Goal: Task Accomplishment & Management: Use online tool/utility

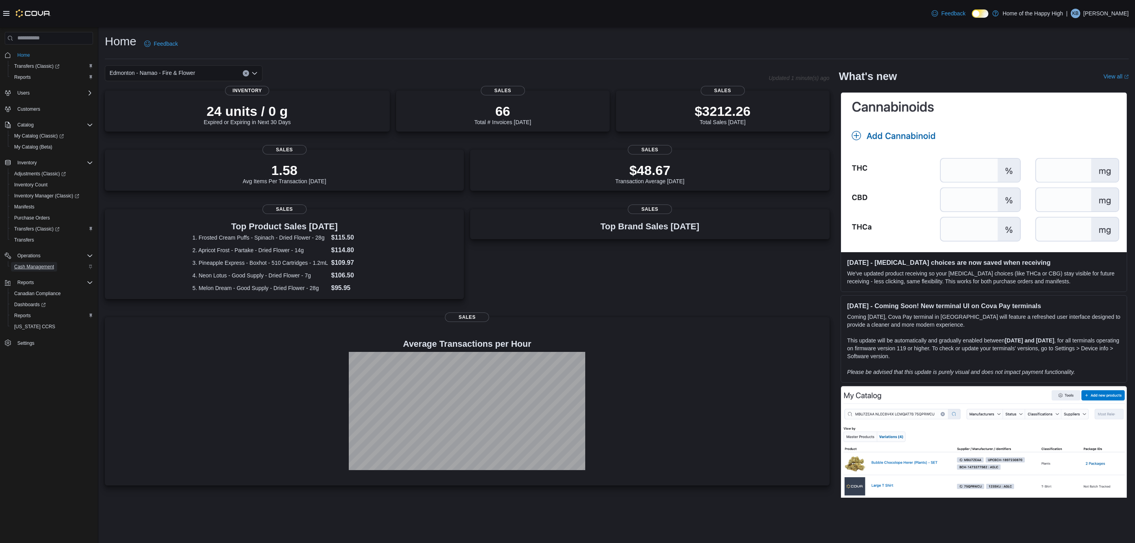
click at [30, 266] on span "Cash Management" at bounding box center [34, 267] width 40 height 6
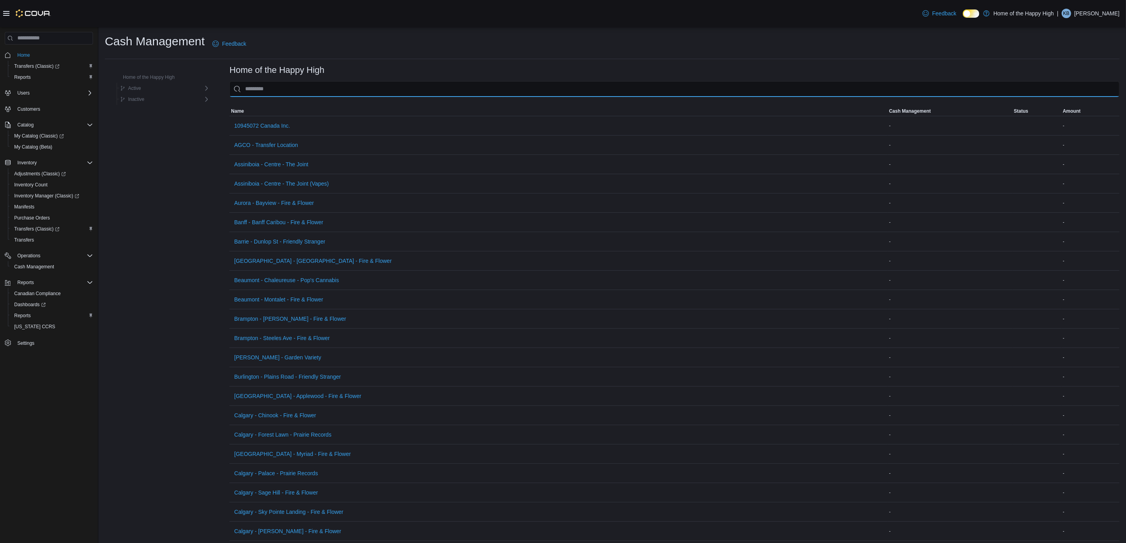
click at [315, 95] on input "This is a search bar. As you type, the results lower in the page will automatic…" at bounding box center [674, 89] width 890 height 16
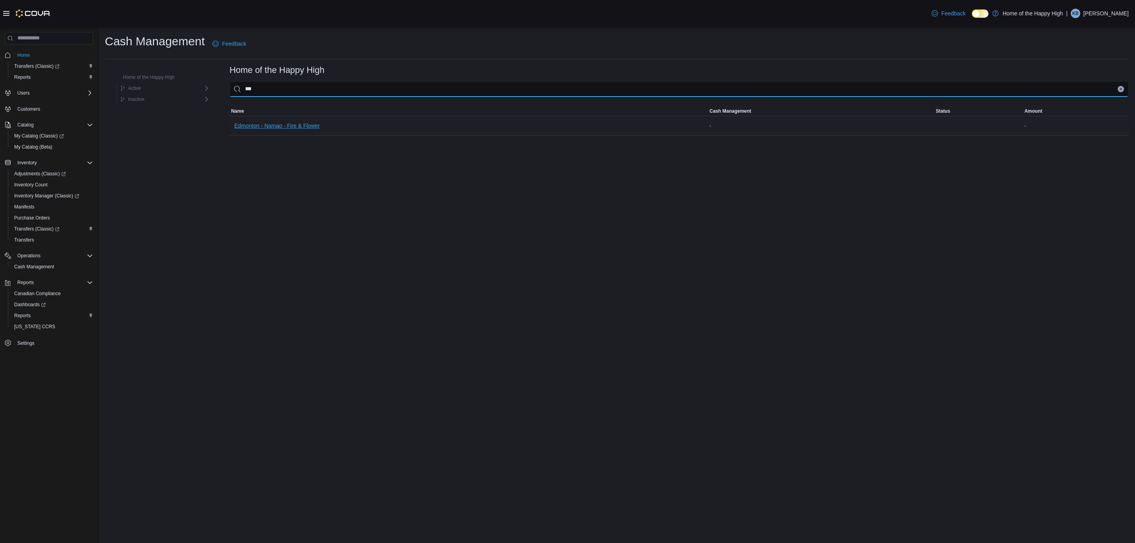
type input "***"
click at [242, 122] on span "Edmonton - Namao - Fire & Flower" at bounding box center [277, 126] width 86 height 8
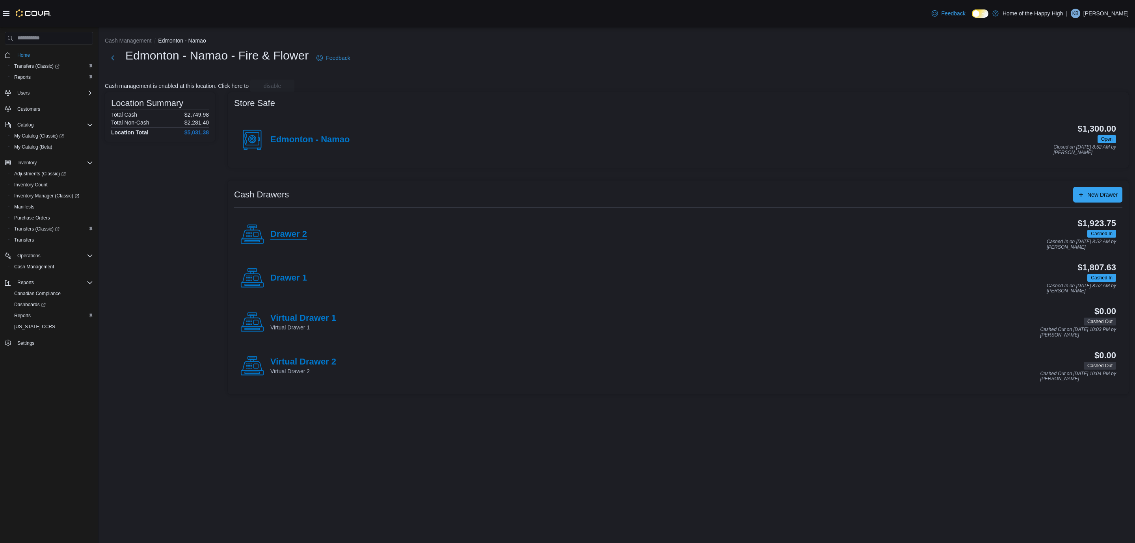
click at [284, 234] on h4 "Drawer 2" at bounding box center [288, 234] width 37 height 10
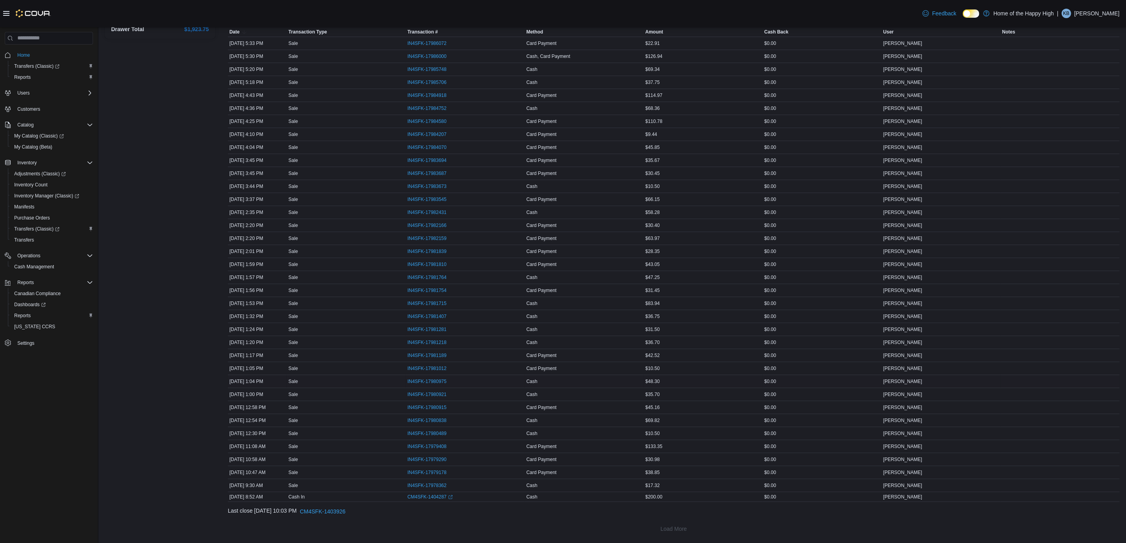
scroll to position [154, 0]
click at [427, 380] on span "IN4SFK-17980975" at bounding box center [427, 381] width 39 height 6
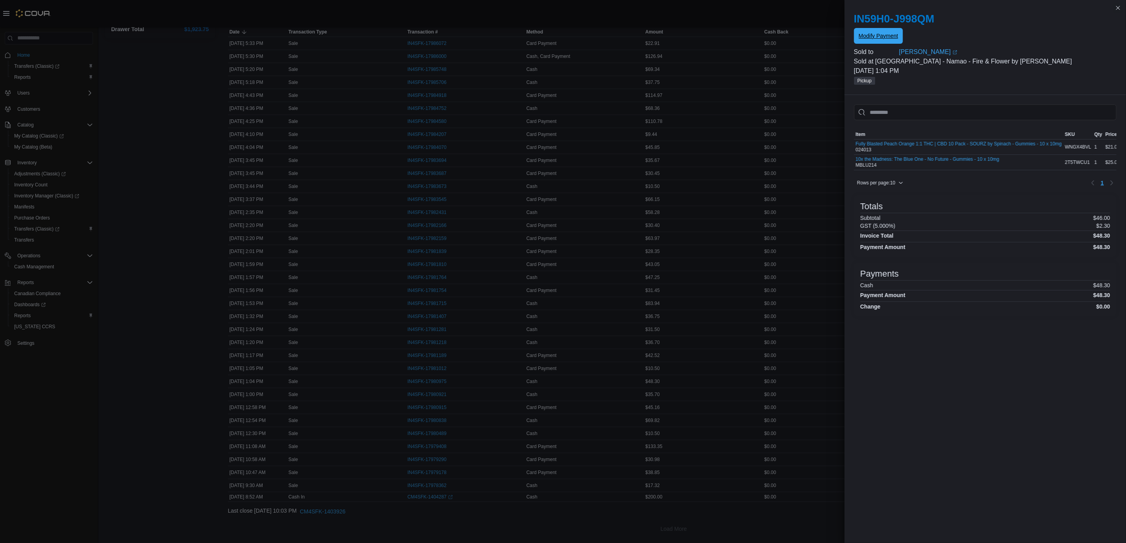
click at [882, 31] on span "Modify Payment" at bounding box center [878, 36] width 39 height 16
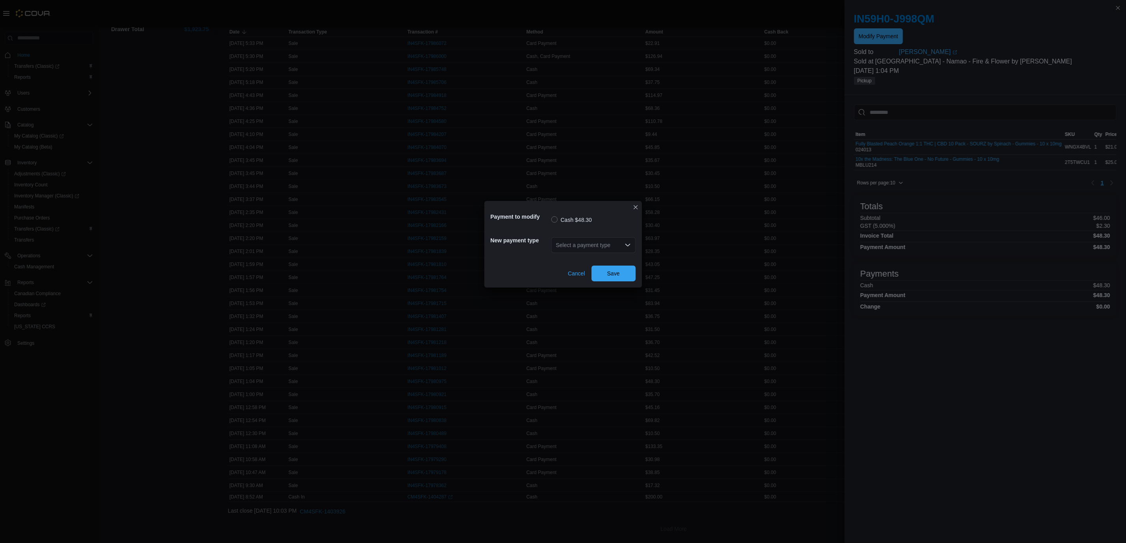
click at [627, 248] on icon "Open list of options" at bounding box center [628, 245] width 6 height 6
click at [601, 273] on span "Card Payment" at bounding box center [598, 277] width 65 height 8
click at [606, 279] on span "Save" at bounding box center [613, 273] width 35 height 16
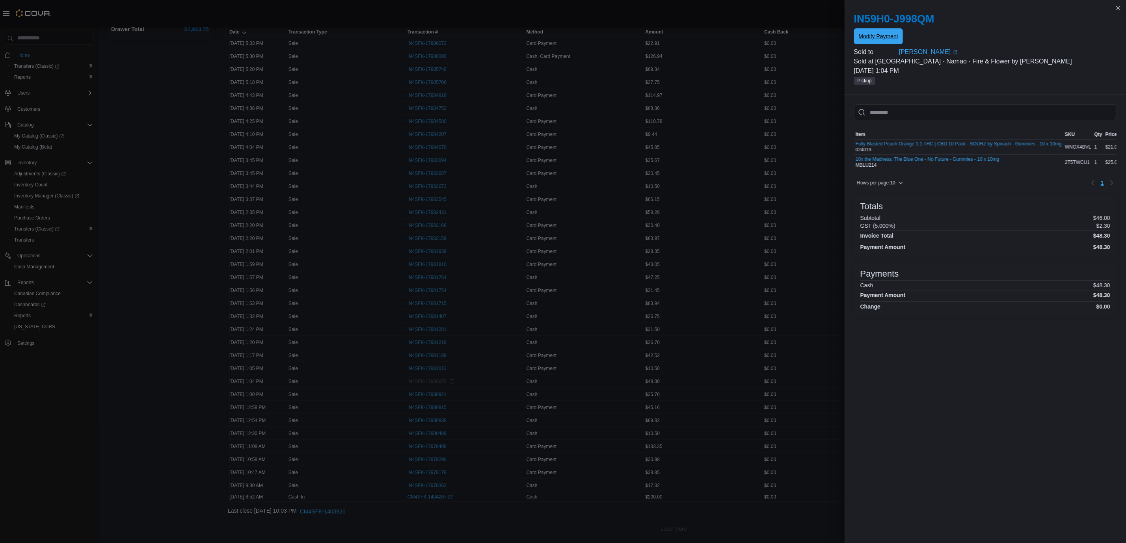
scroll to position [0, 0]
click at [1116, 9] on button "Close this dialog" at bounding box center [1118, 7] width 9 height 9
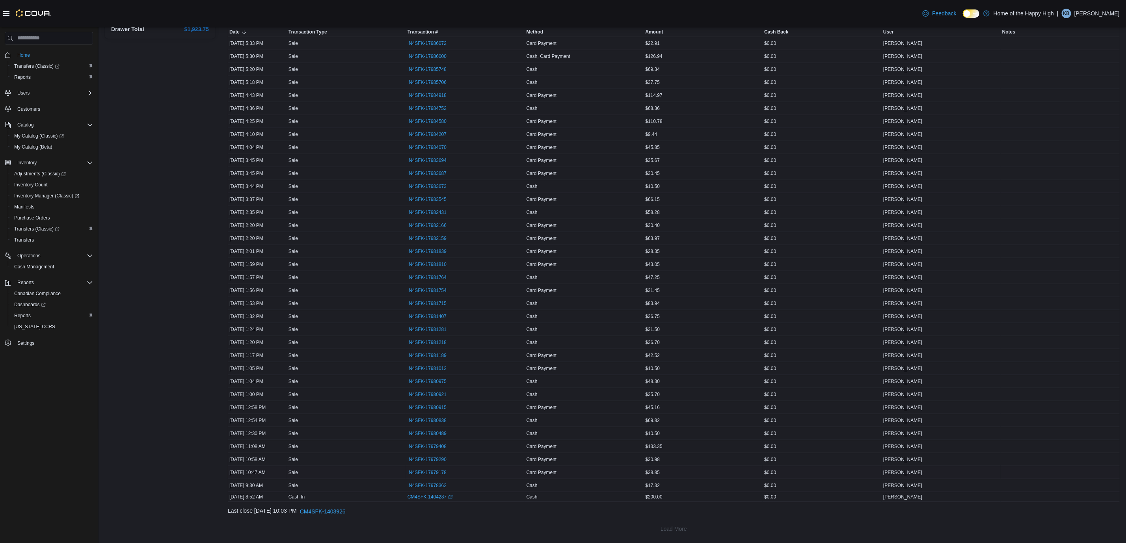
scroll to position [154, 0]
click at [438, 106] on span "IN4SFK-17984752" at bounding box center [427, 108] width 39 height 6
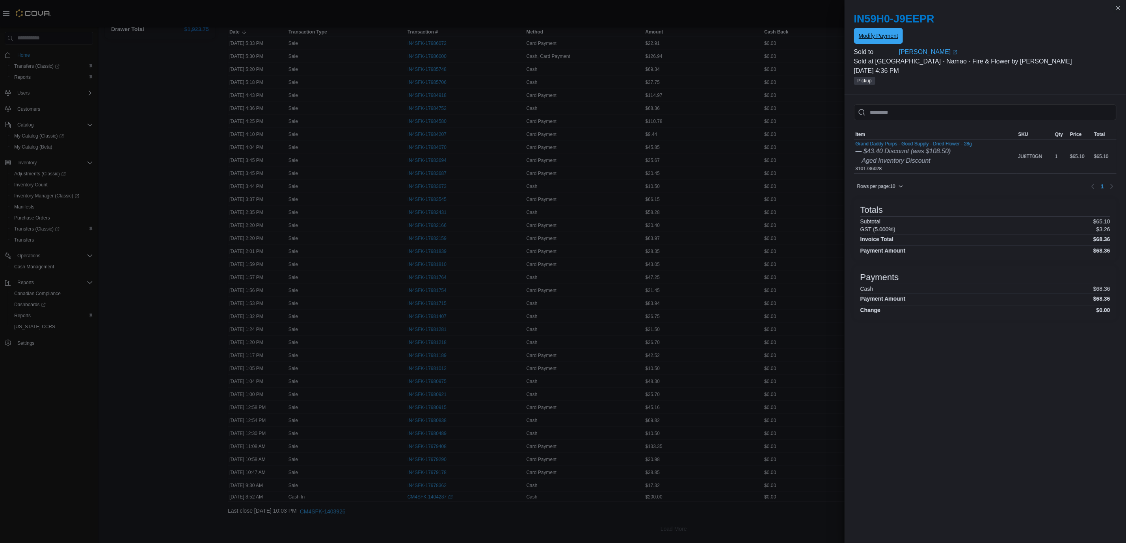
click at [872, 33] on span "Modify Payment" at bounding box center [878, 36] width 39 height 8
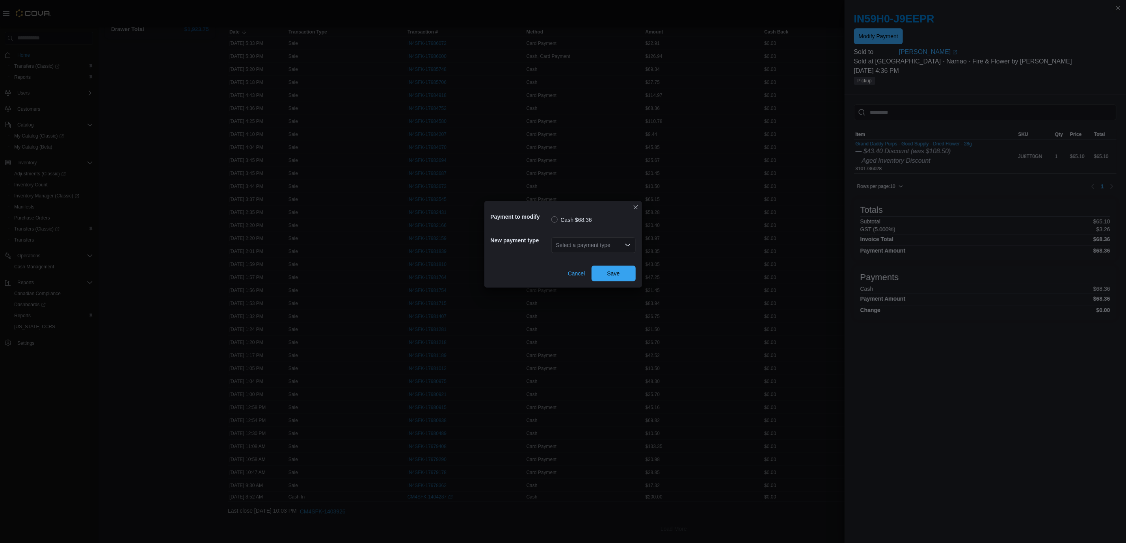
click at [602, 250] on div "Select a payment type" at bounding box center [593, 245] width 84 height 16
click at [594, 272] on span "Card Payment" at bounding box center [598, 276] width 65 height 8
click at [620, 271] on span "Save" at bounding box center [613, 273] width 13 height 8
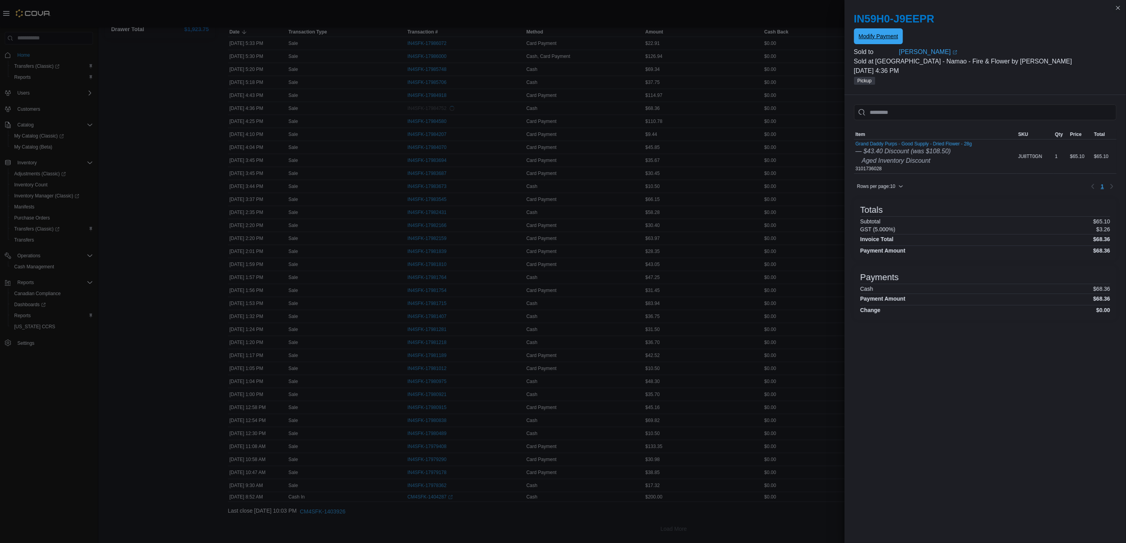
scroll to position [0, 0]
click at [866, 298] on h6 "0000" at bounding box center [880, 295] width 30 height 6
click at [929, 352] on div "Sorting Item SKU Qty Price Total Item Grand Daddy Purps - Good Supply - Dried F…" at bounding box center [985, 319] width 281 height 448
click at [1114, 8] on button "Close this dialog" at bounding box center [1118, 7] width 9 height 9
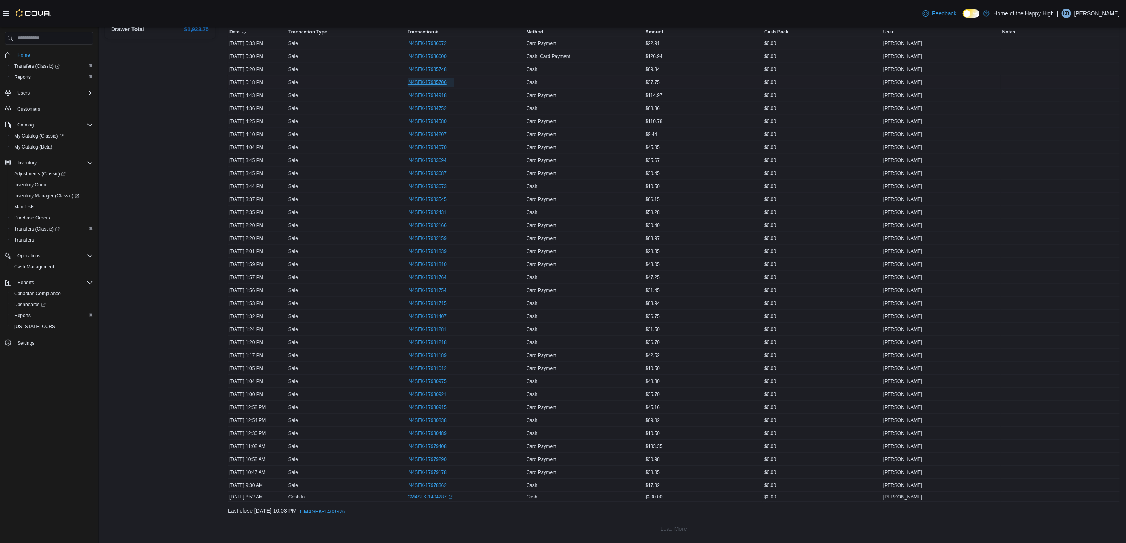
click at [432, 79] on span "IN4SFK-17985706" at bounding box center [427, 82] width 39 height 6
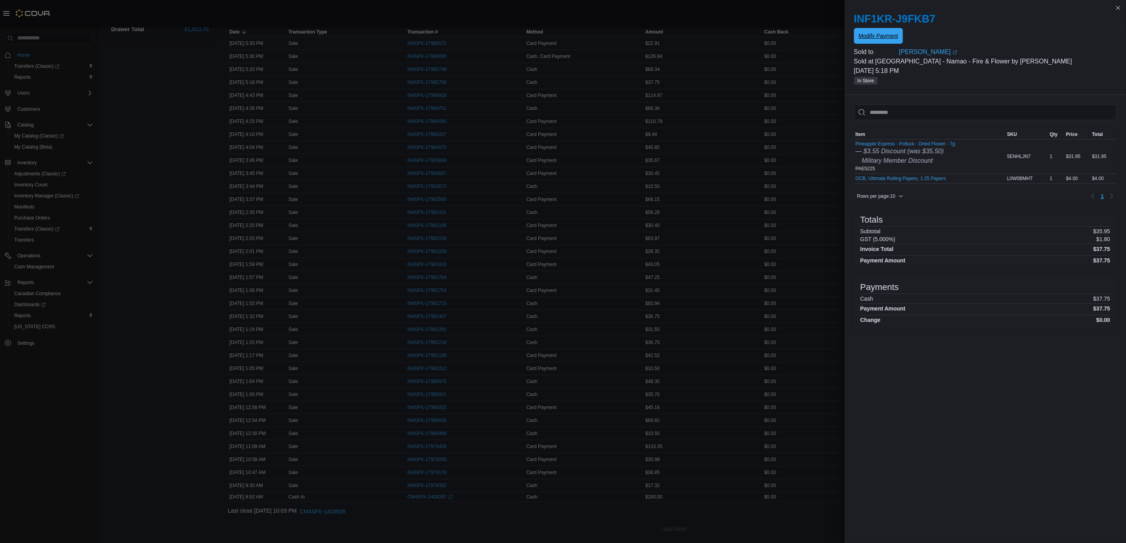
click at [889, 37] on span "Modify Payment" at bounding box center [878, 36] width 39 height 8
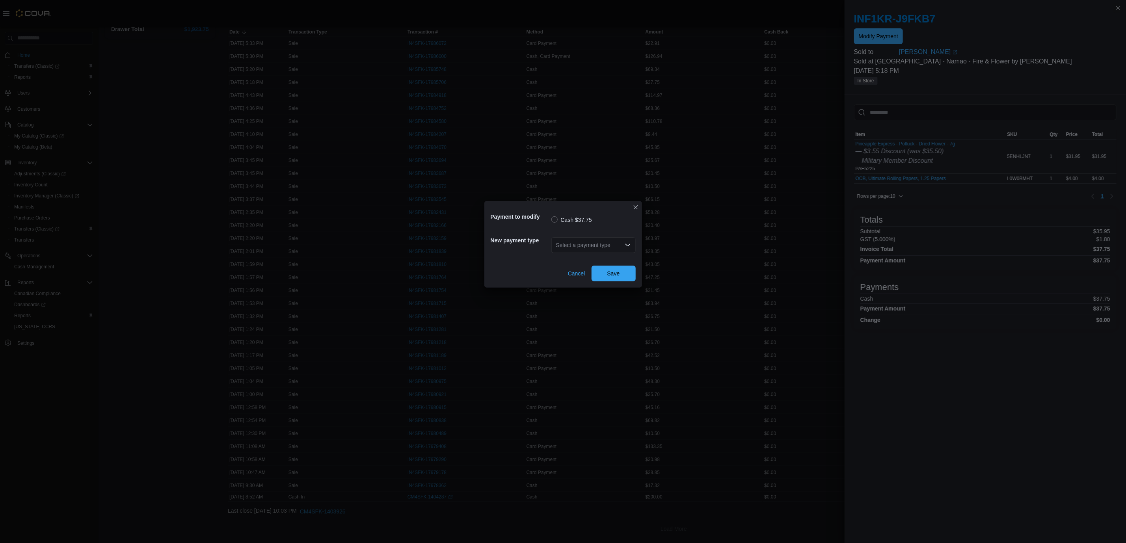
click at [572, 241] on div "Select a payment type" at bounding box center [593, 245] width 84 height 16
click at [581, 273] on span "Card Payment" at bounding box center [598, 277] width 65 height 8
click at [631, 271] on span "Save" at bounding box center [613, 273] width 35 height 16
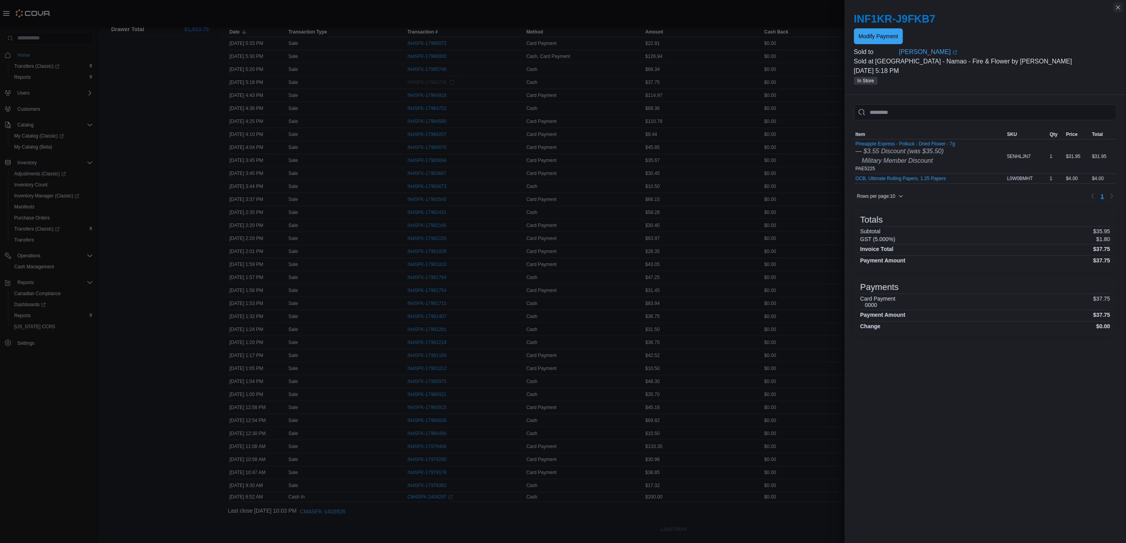
click at [1118, 8] on button "Close this dialog" at bounding box center [1118, 7] width 9 height 9
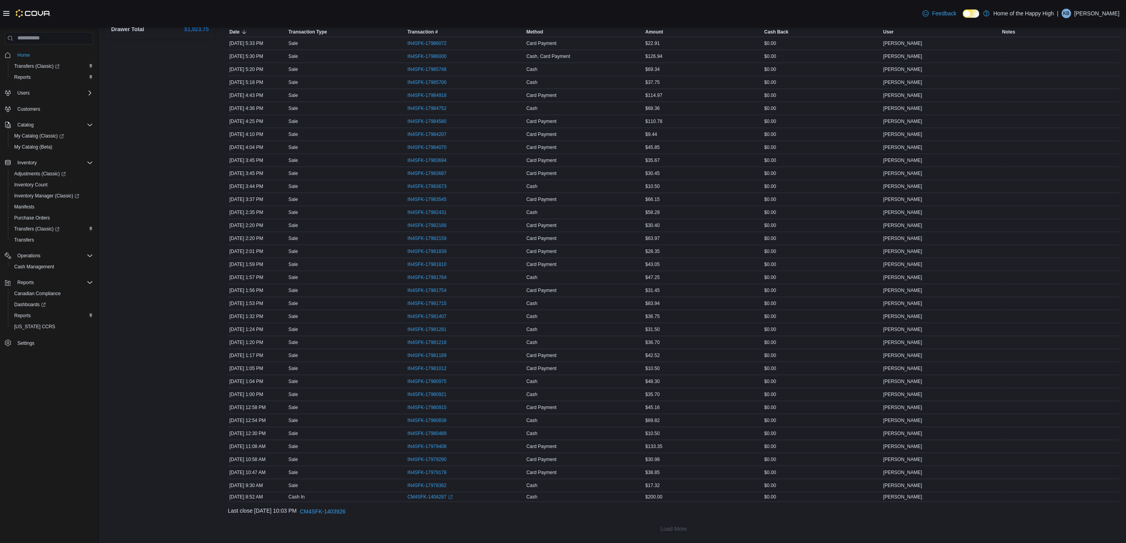
scroll to position [95, 0]
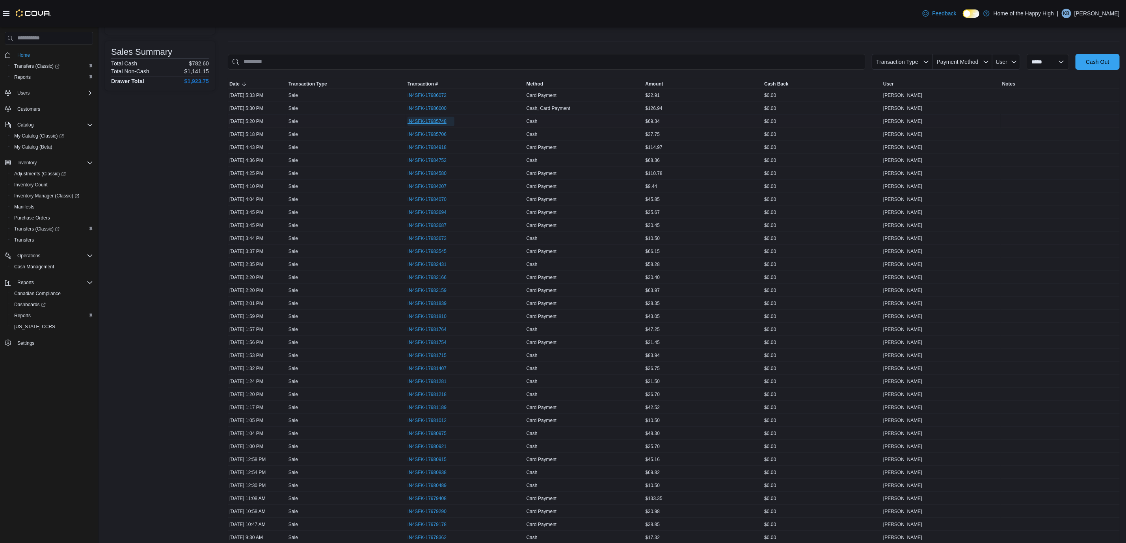
click at [449, 120] on span "IN4SFK-17985748" at bounding box center [431, 121] width 47 height 9
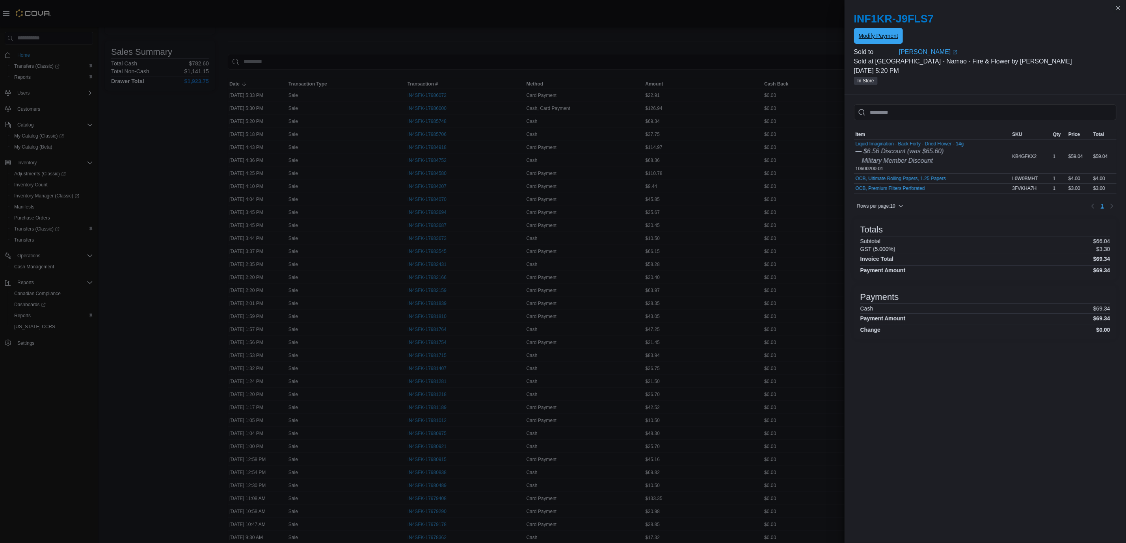
click at [895, 36] on span "Modify Payment" at bounding box center [878, 36] width 39 height 8
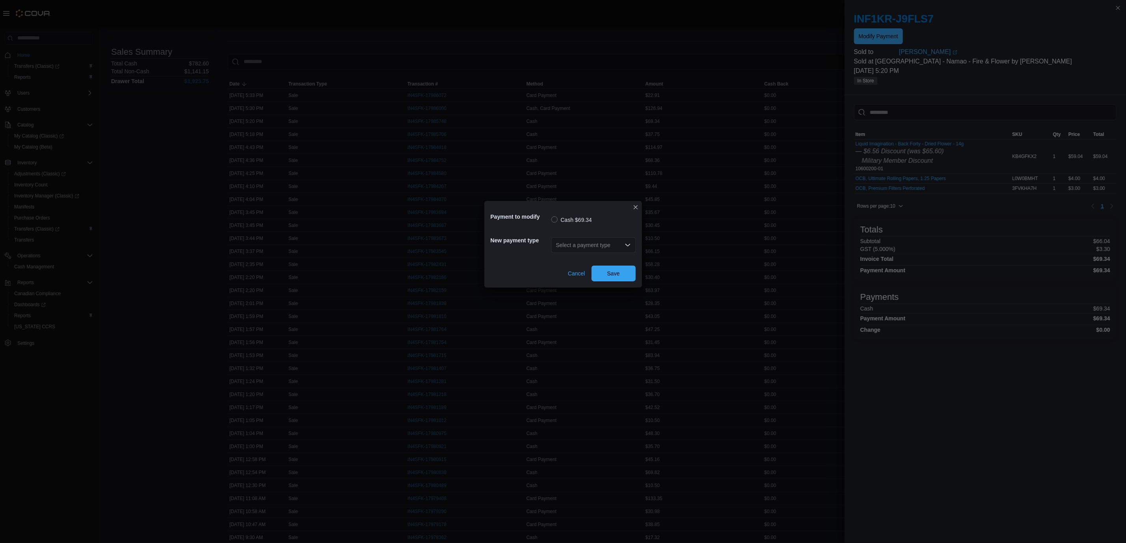
click at [600, 242] on div "Select a payment type" at bounding box center [593, 245] width 84 height 16
click at [585, 268] on span "Card Payment" at bounding box center [598, 270] width 65 height 8
click at [623, 275] on span "Save" at bounding box center [613, 273] width 35 height 16
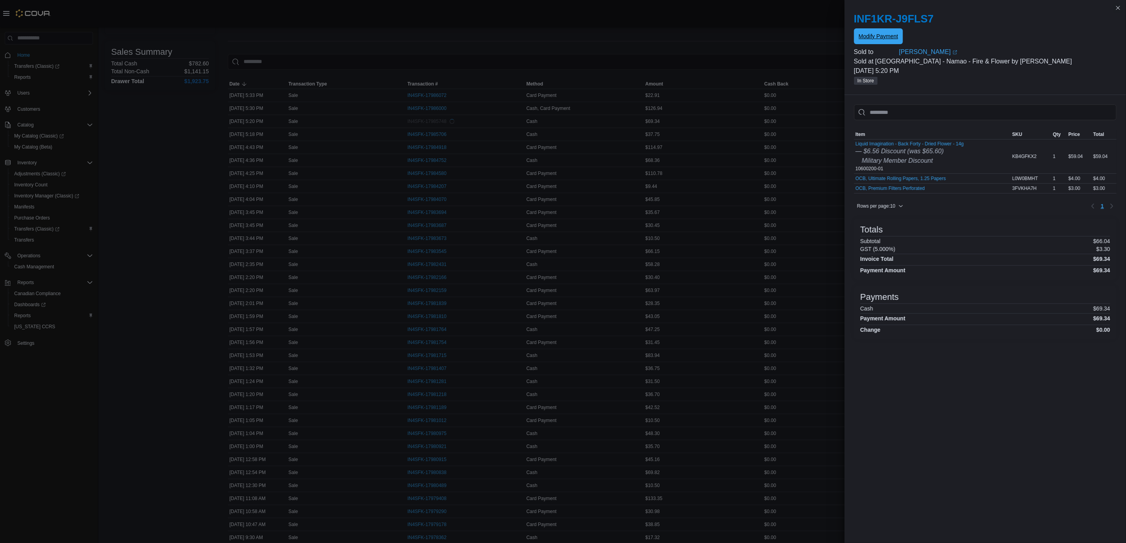
scroll to position [0, 0]
click at [1115, 7] on button "Close this dialog" at bounding box center [1118, 7] width 9 height 9
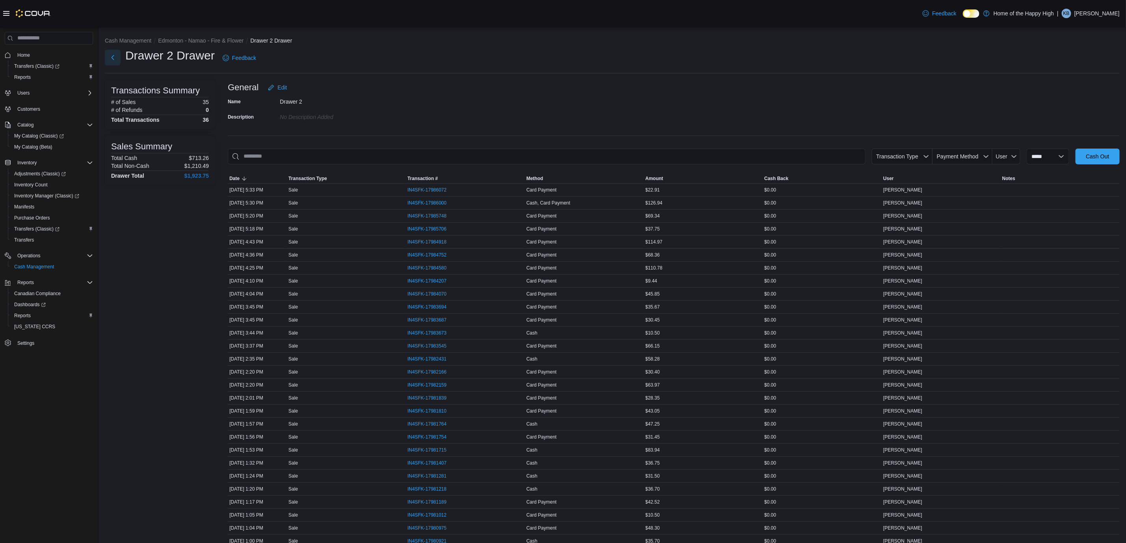
click at [115, 61] on button "Next" at bounding box center [113, 58] width 16 height 16
